Goal: Task Accomplishment & Management: Manage account settings

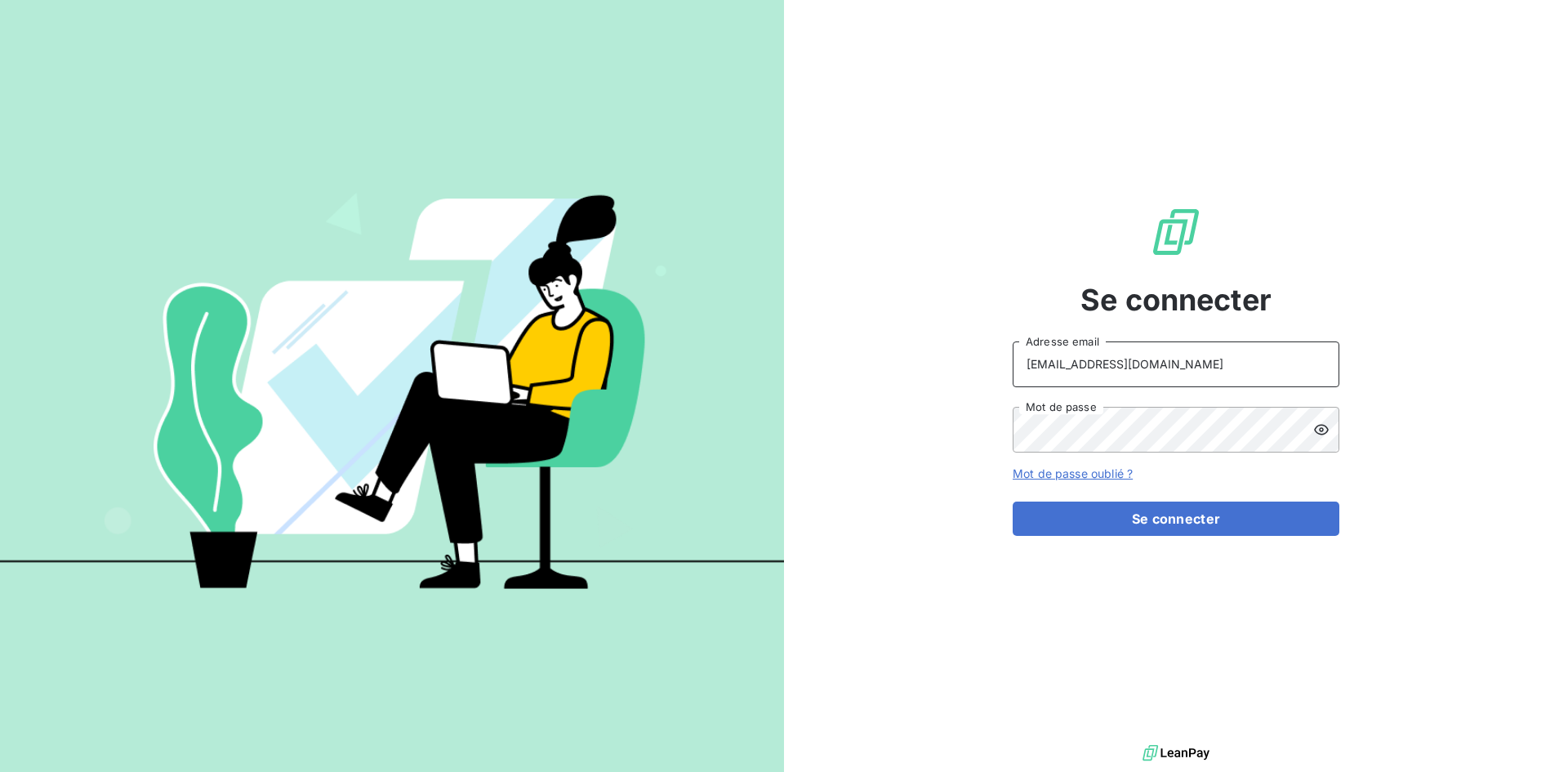
click at [1180, 365] on input "[EMAIL_ADDRESS][DOMAIN_NAME]" at bounding box center [1175, 364] width 326 height 45
type input "[EMAIL_ADDRESS][DOMAIN_NAME]"
click at [1209, 516] on button "Se connecter" at bounding box center [1175, 518] width 326 height 34
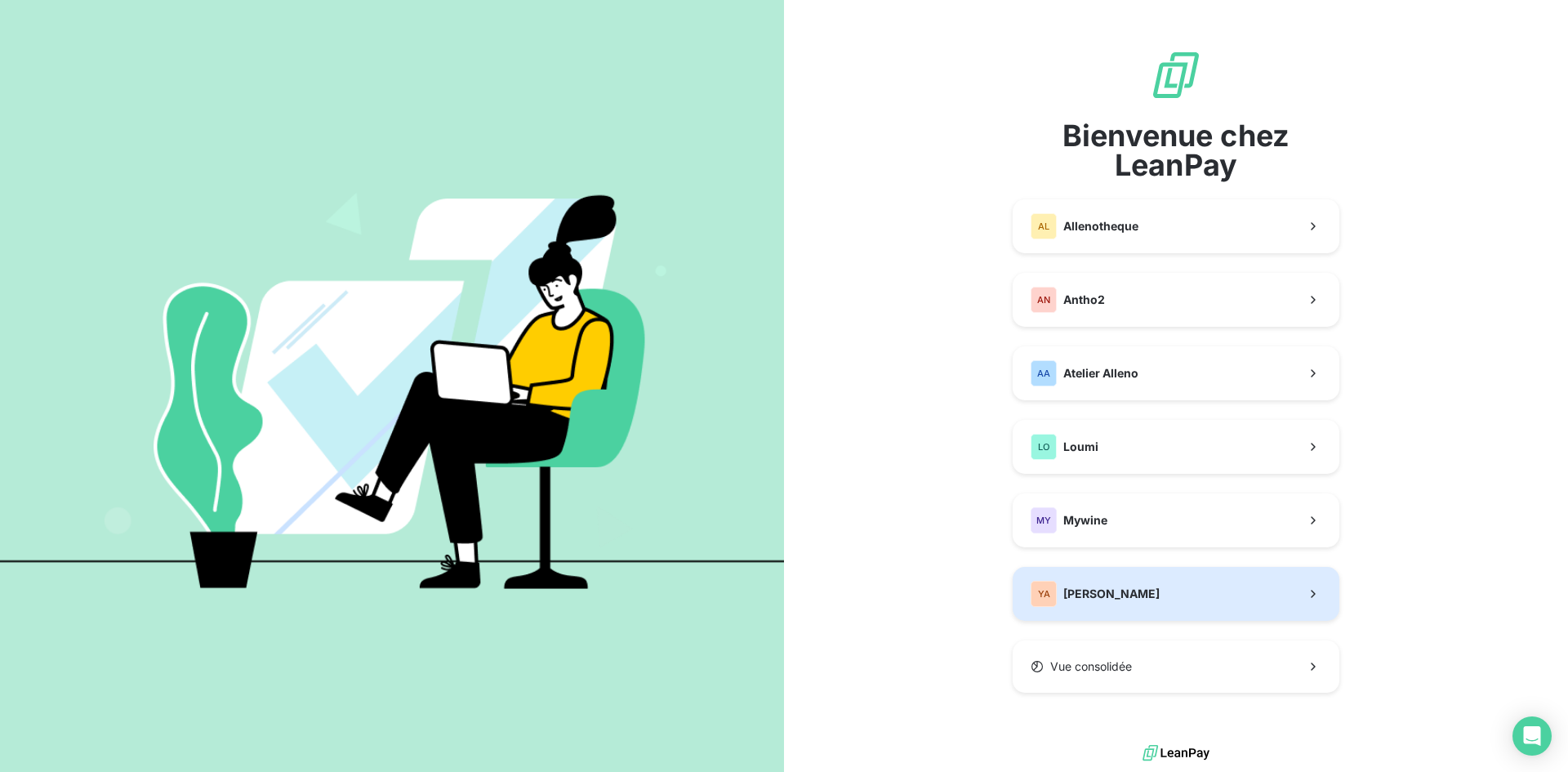
click at [1186, 603] on button "YA [PERSON_NAME]" at bounding box center [1175, 594] width 326 height 54
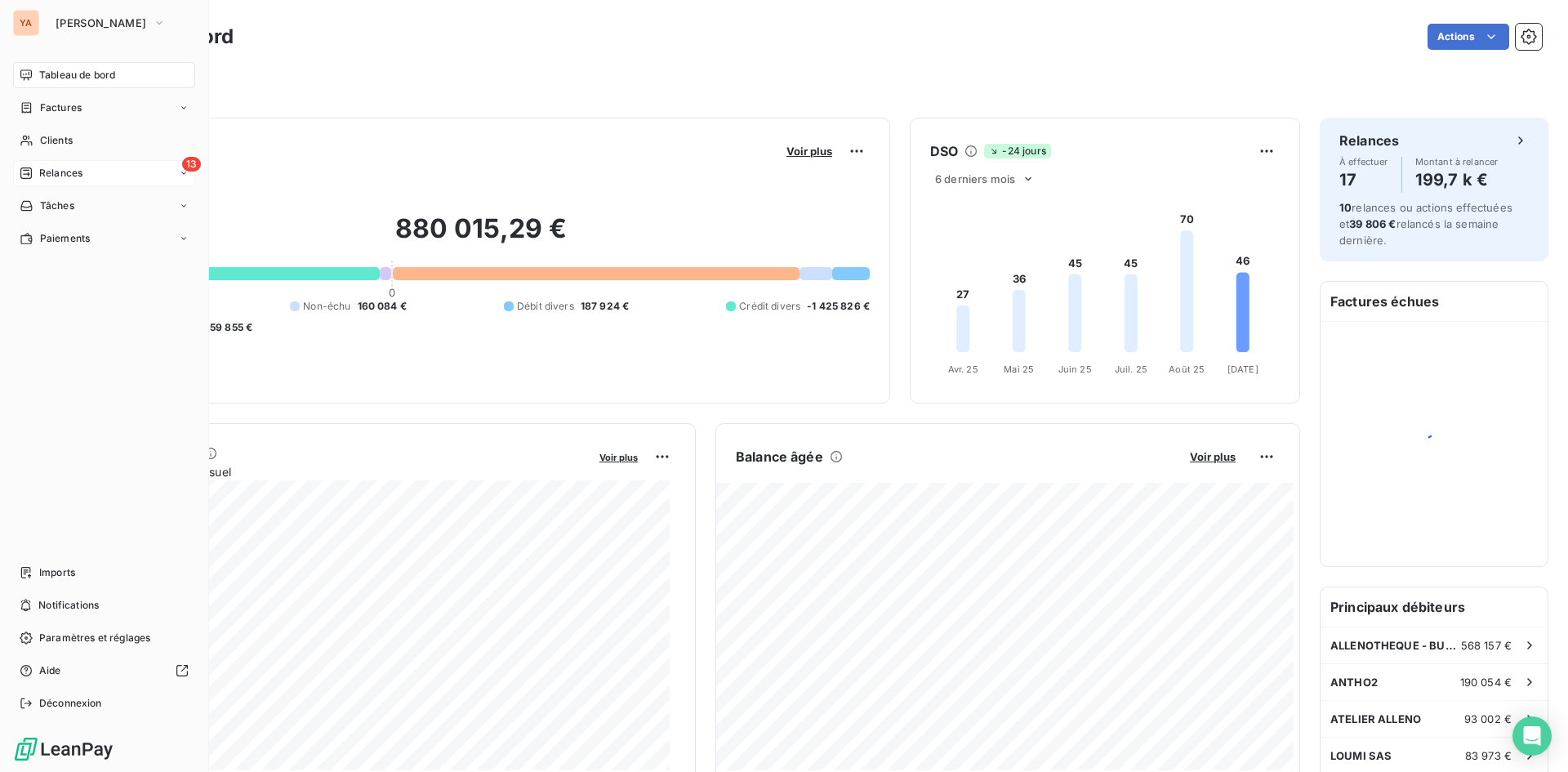
click at [28, 158] on nav "Tableau de bord Factures Clients 13 Relances Tâches Paiements" at bounding box center [104, 156] width 182 height 189
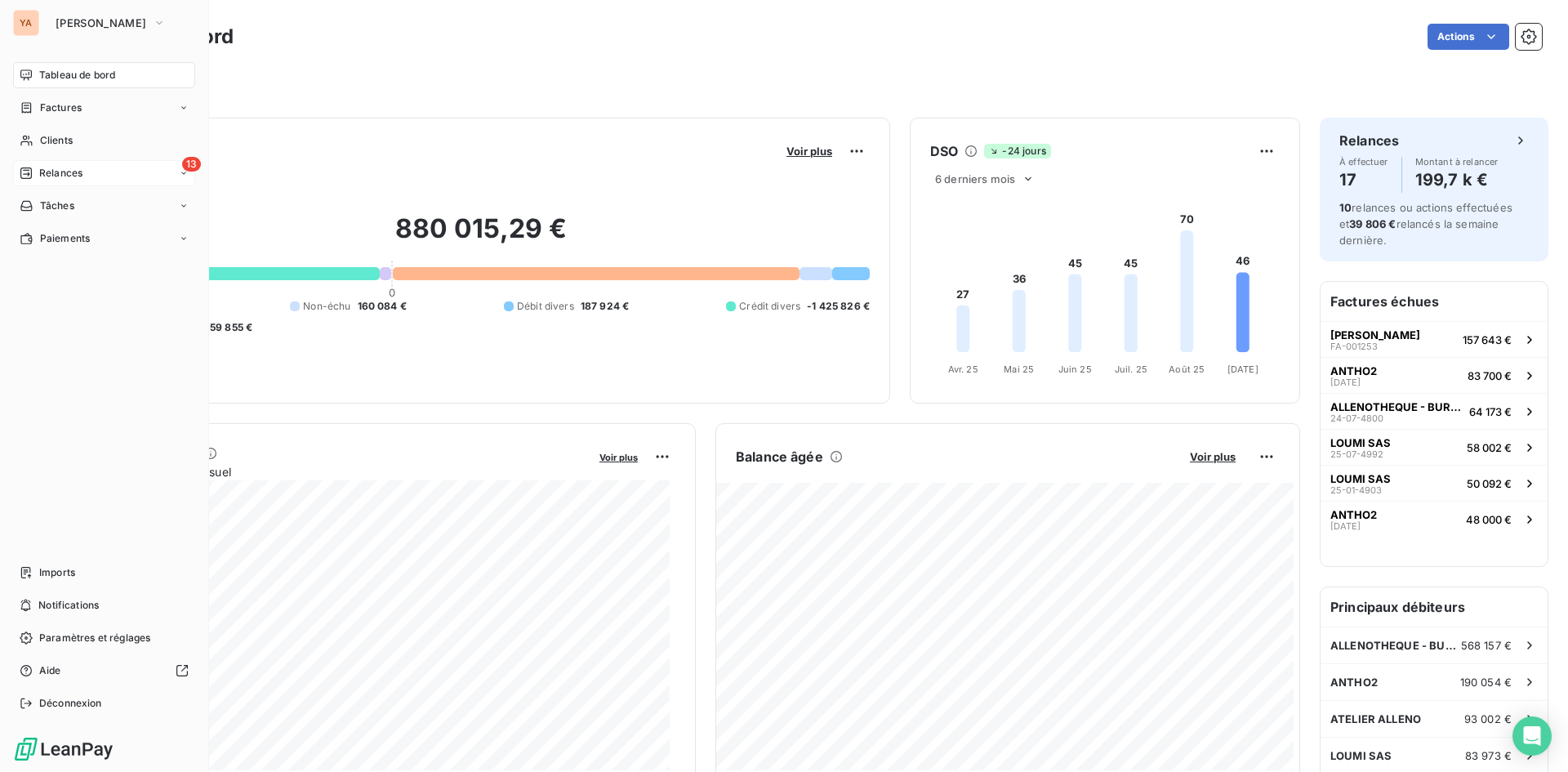
click at [40, 177] on span "Relances" at bounding box center [61, 172] width 43 height 14
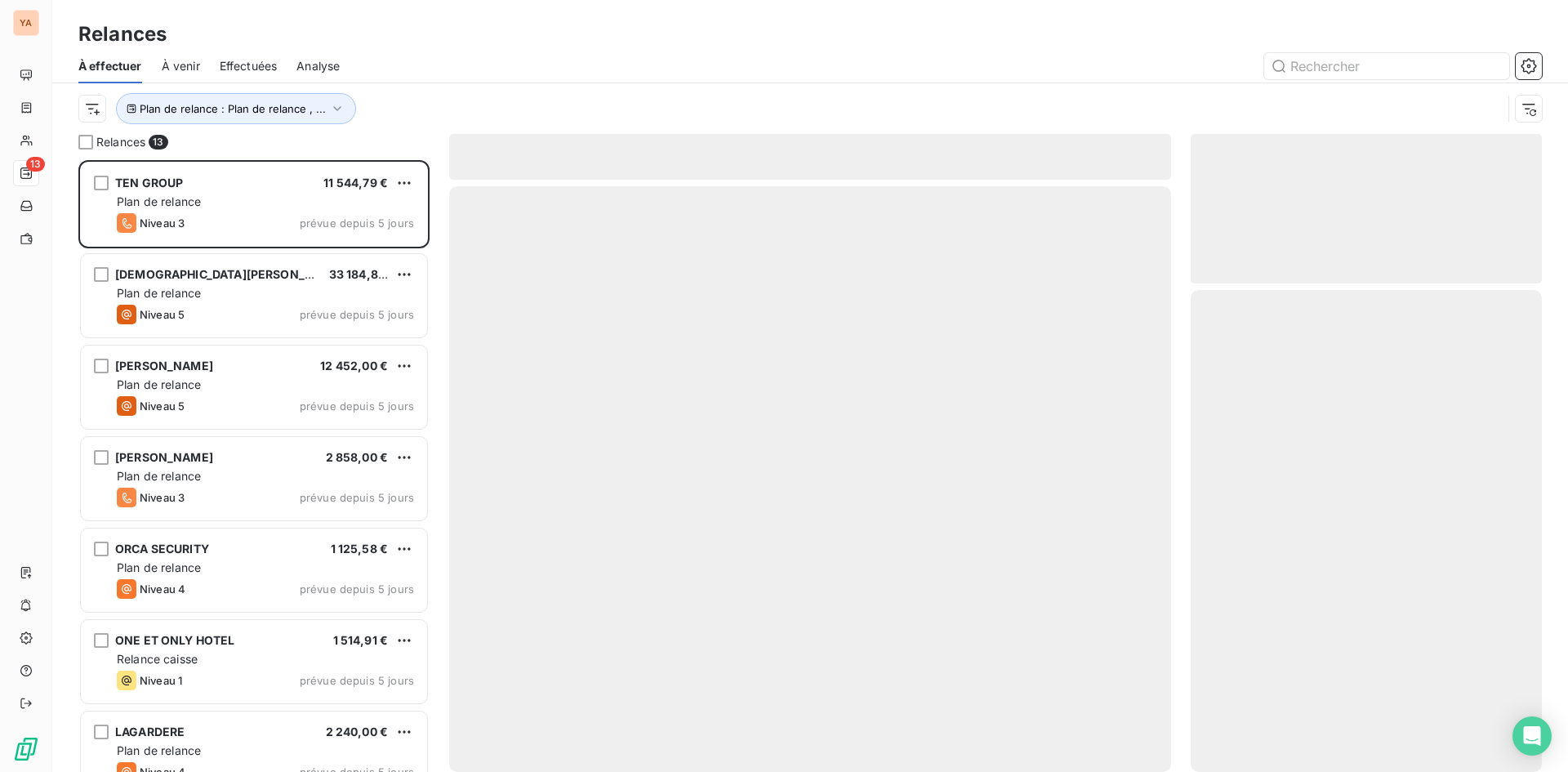
scroll to position [600, 339]
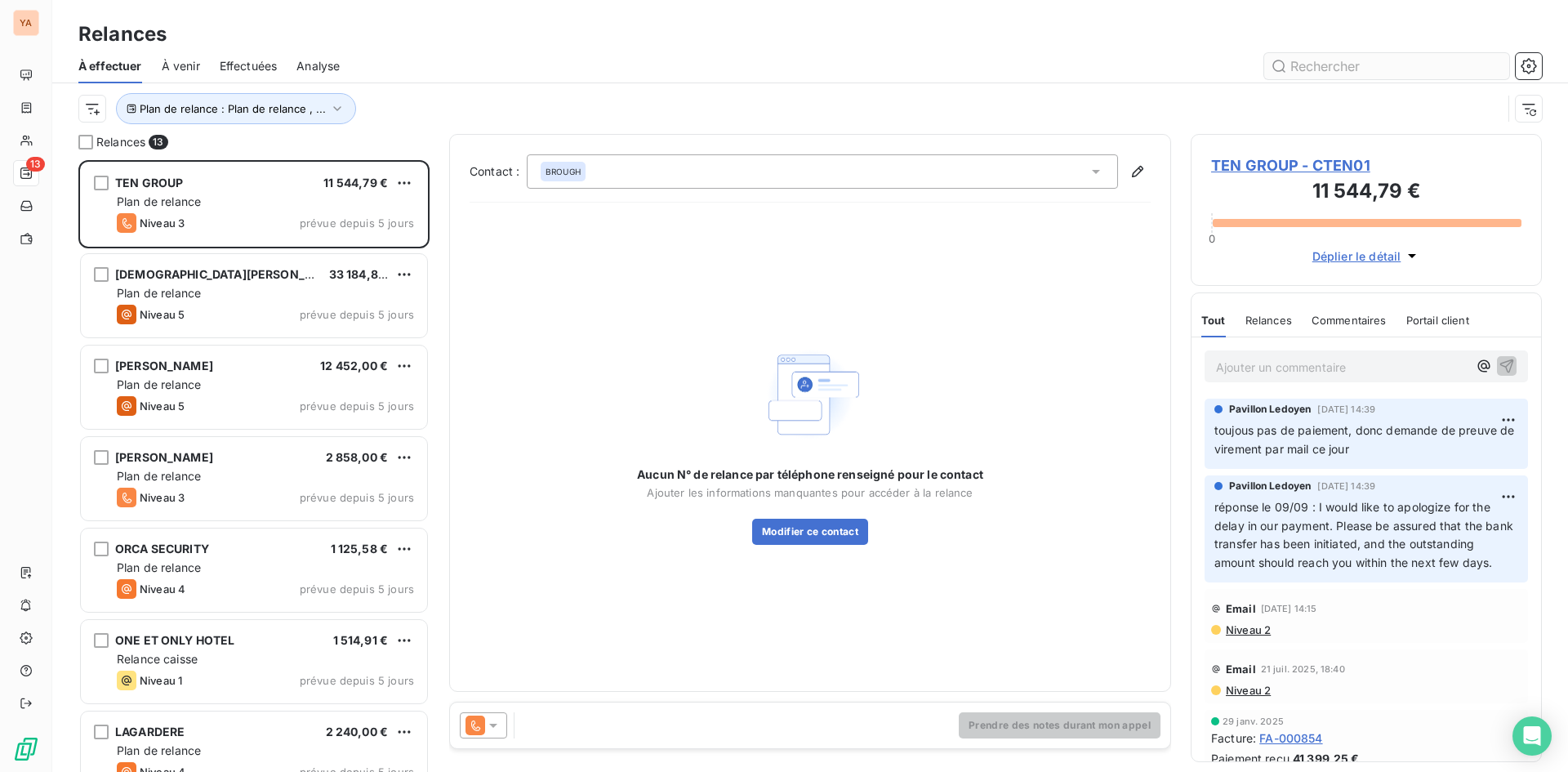
click at [1321, 69] on input "text" at bounding box center [1386, 66] width 245 height 26
type input "AXI"
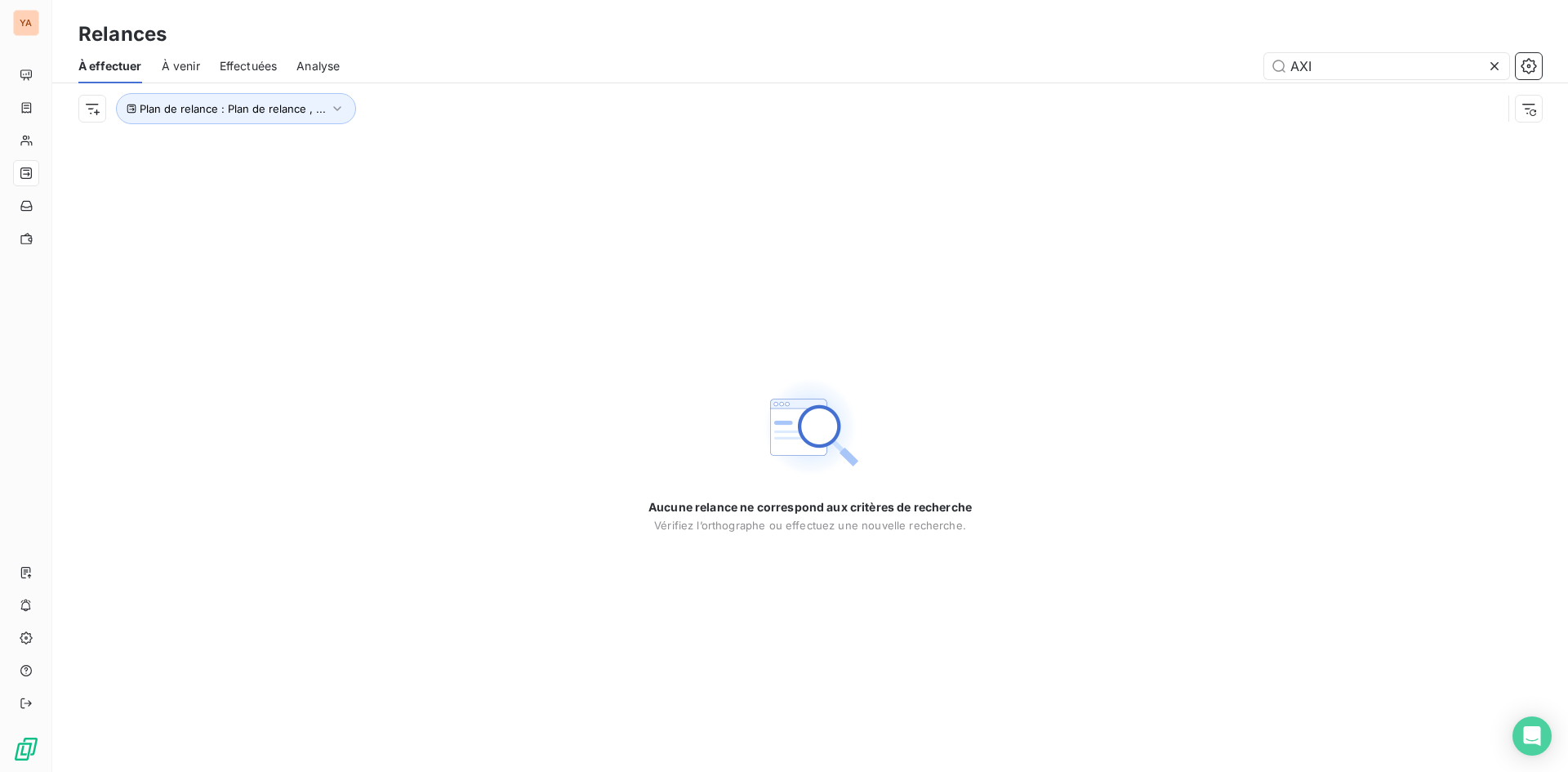
click at [192, 67] on span "À venir" at bounding box center [181, 66] width 39 height 16
click at [248, 64] on span "Effectuées" at bounding box center [248, 66] width 58 height 16
click at [251, 61] on span "Effectuées" at bounding box center [248, 66] width 58 height 16
click at [263, 62] on span "Effectuées" at bounding box center [248, 66] width 58 height 16
click at [1495, 64] on icon at bounding box center [1494, 66] width 16 height 16
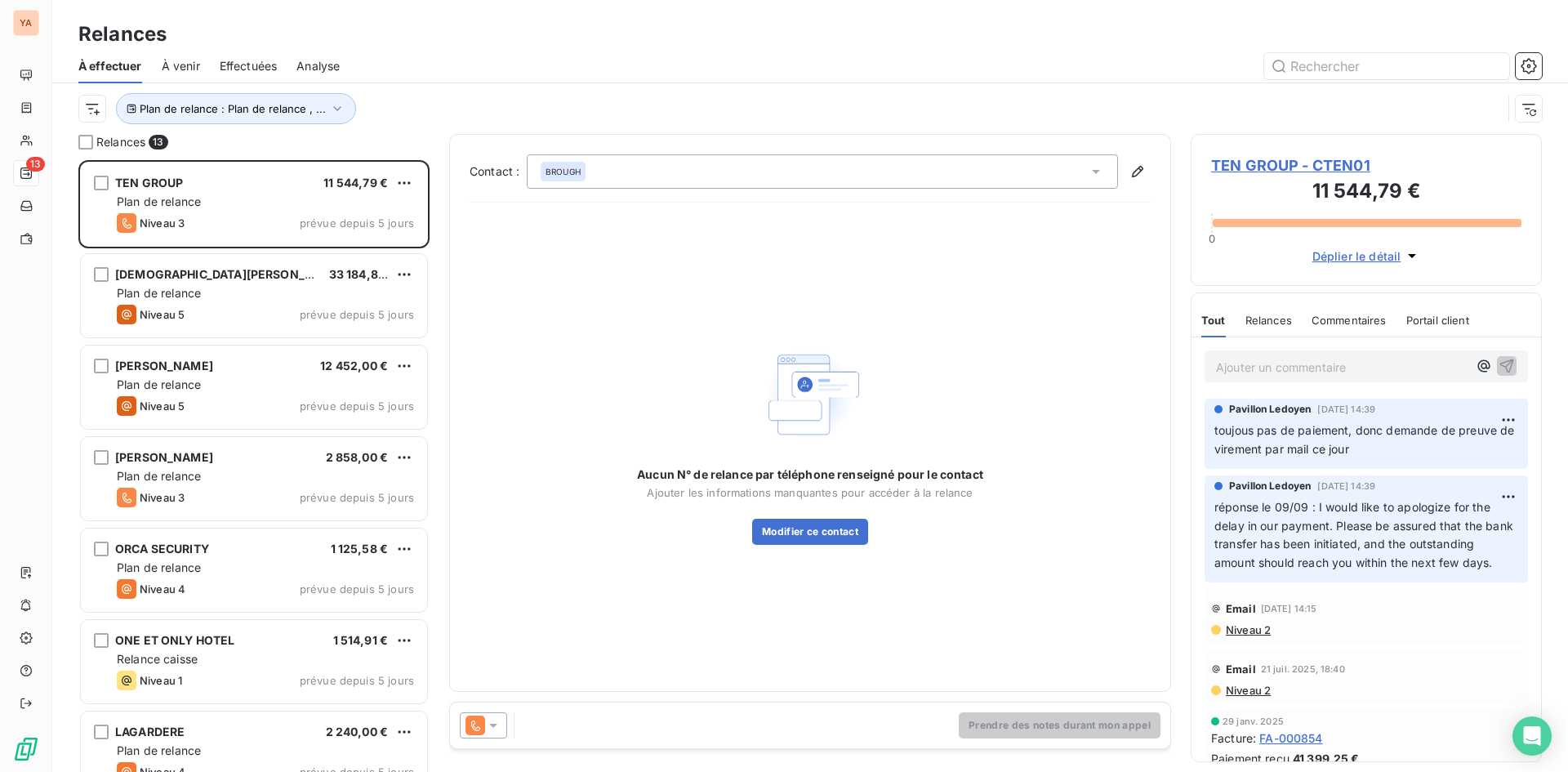
scroll to position [600, 339]
click at [268, 69] on span "Effectuées" at bounding box center [248, 66] width 58 height 16
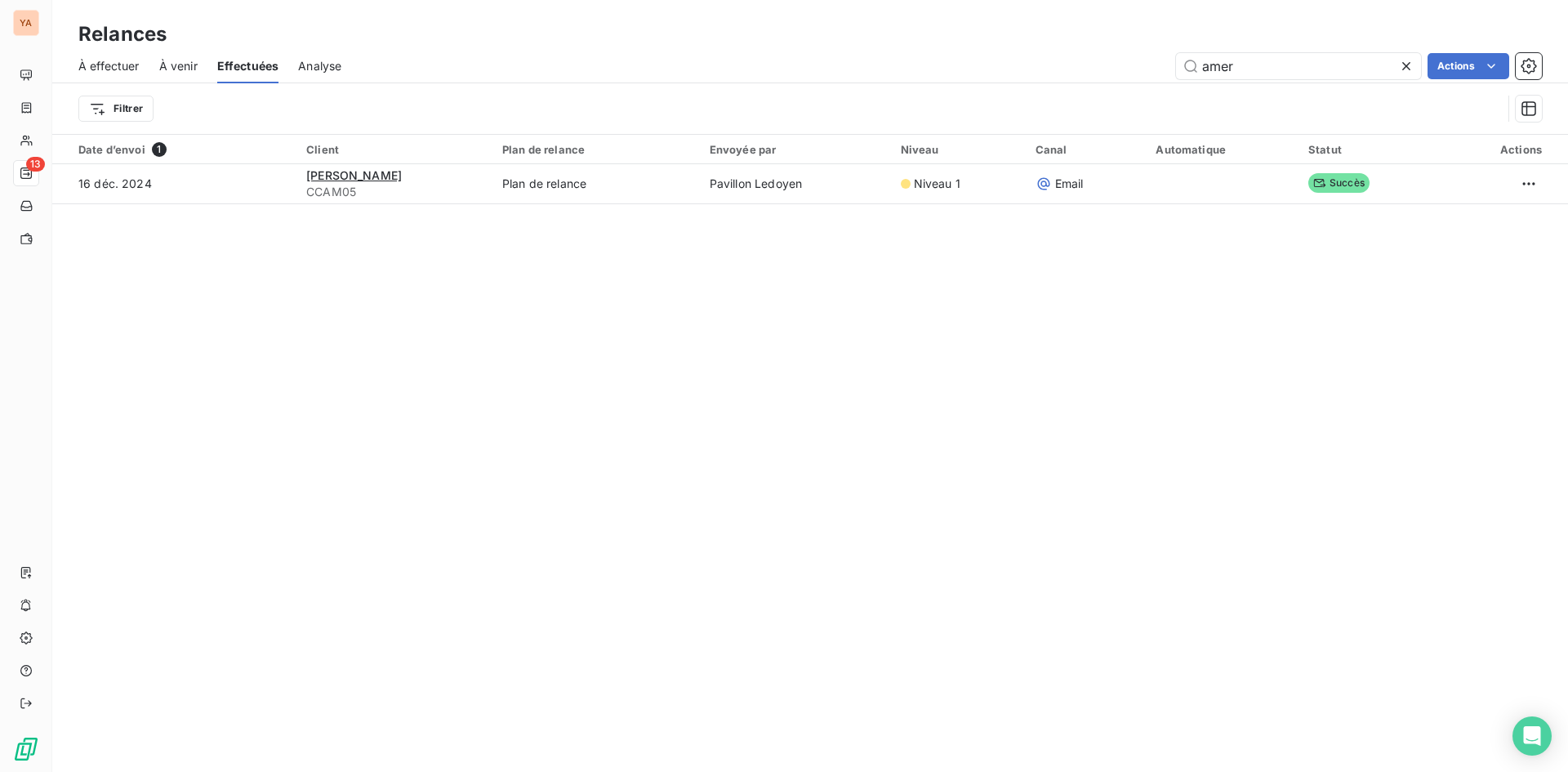
drag, startPoint x: 1289, startPoint y: 65, endPoint x: 982, endPoint y: 65, distance: 307.0
click at [982, 65] on div "amer Actions" at bounding box center [951, 66] width 1180 height 26
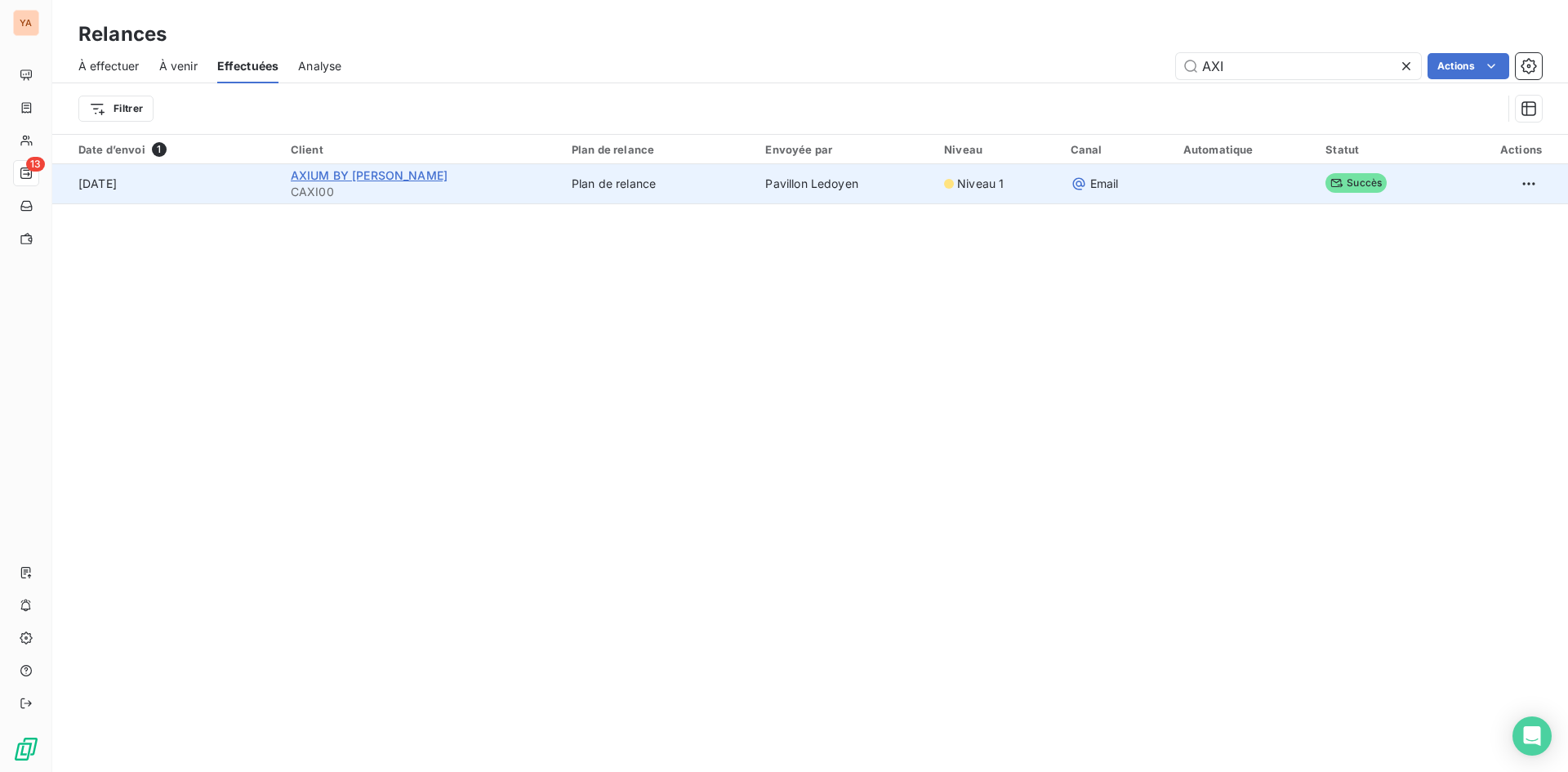
type input "AXI"
click at [356, 182] on span "AXIUM BY [PERSON_NAME]" at bounding box center [369, 175] width 156 height 14
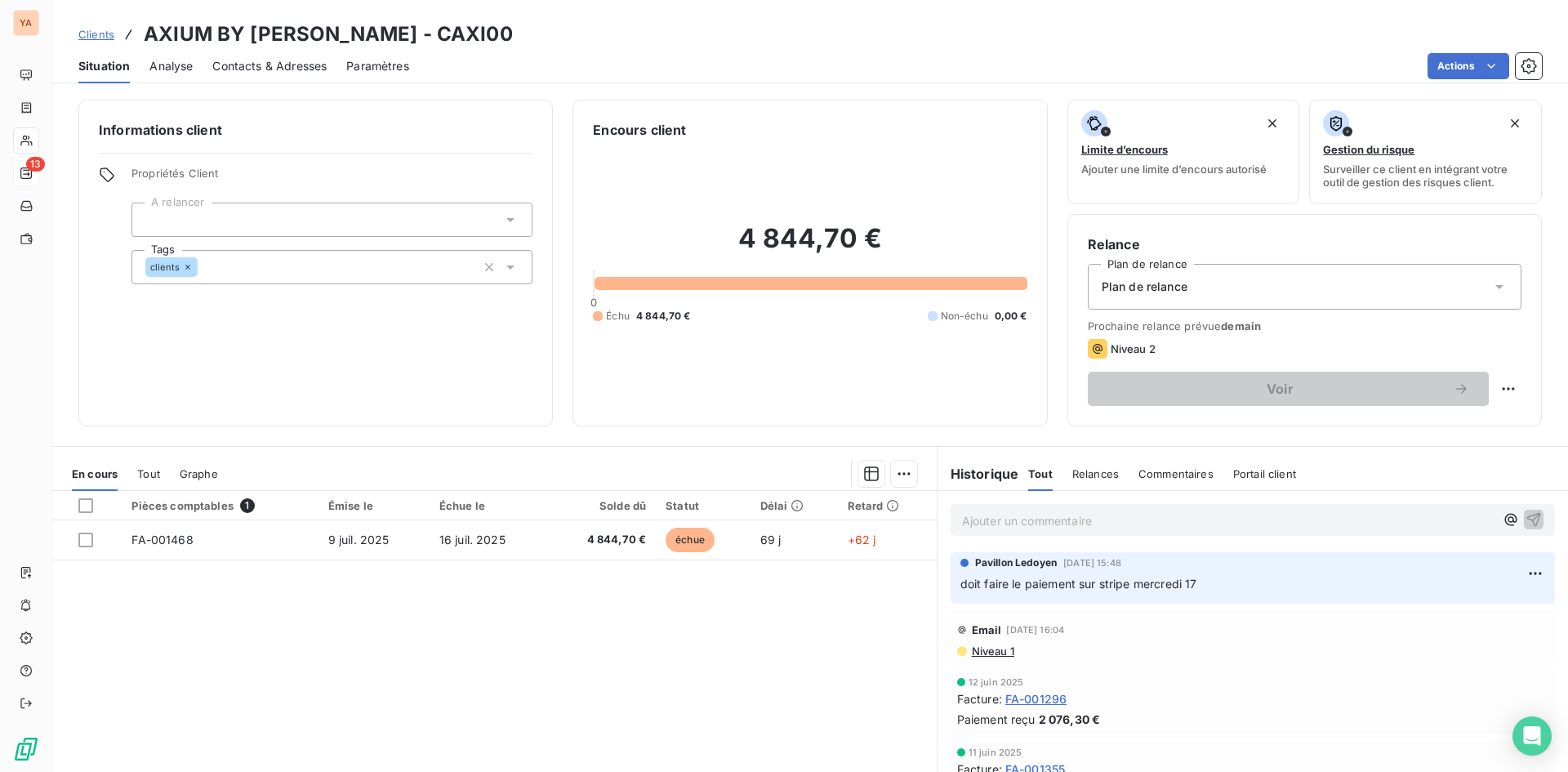
click at [1008, 524] on p "Ajouter un commentaire ﻿" at bounding box center [1227, 521] width 532 height 20
